Goal: Task Accomplishment & Management: Use online tool/utility

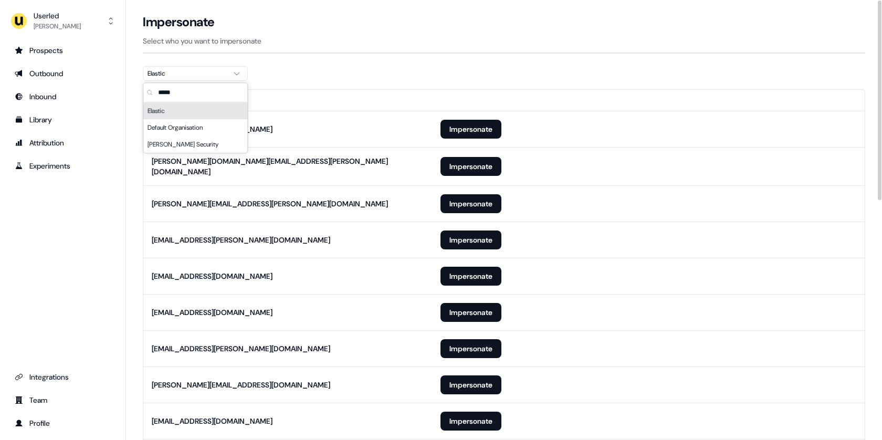
type input "*****"
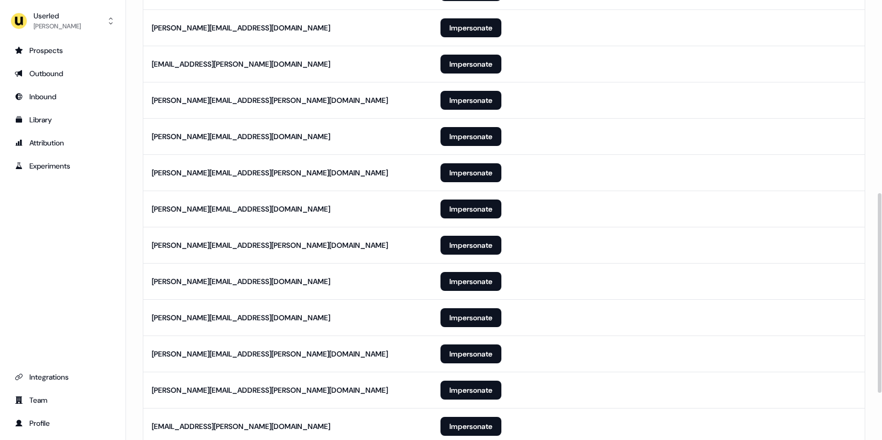
scroll to position [528, 0]
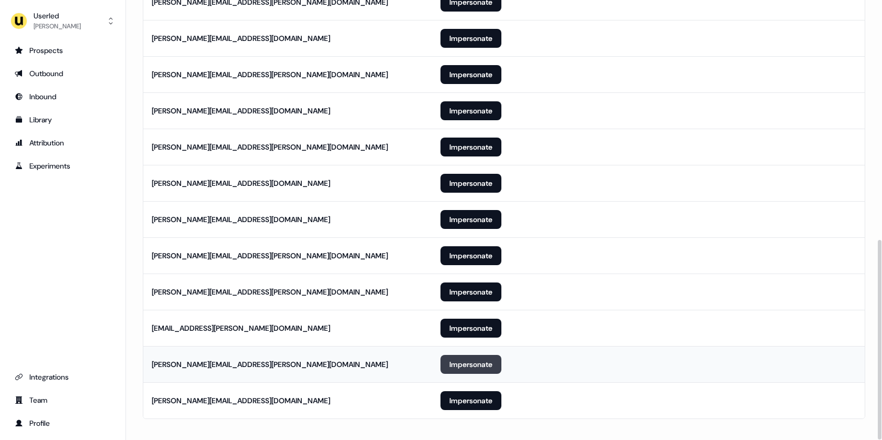
click at [452, 355] on button "Impersonate" at bounding box center [470, 364] width 61 height 19
